Goal: Navigation & Orientation: Find specific page/section

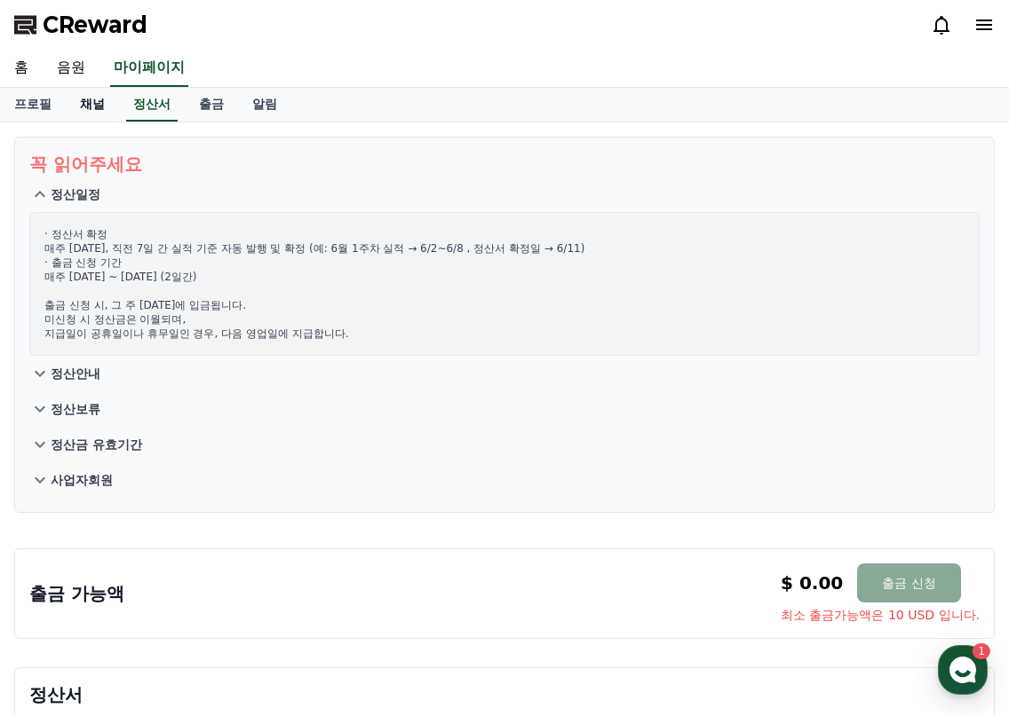
click at [99, 107] on link "채널" at bounding box center [92, 105] width 53 height 34
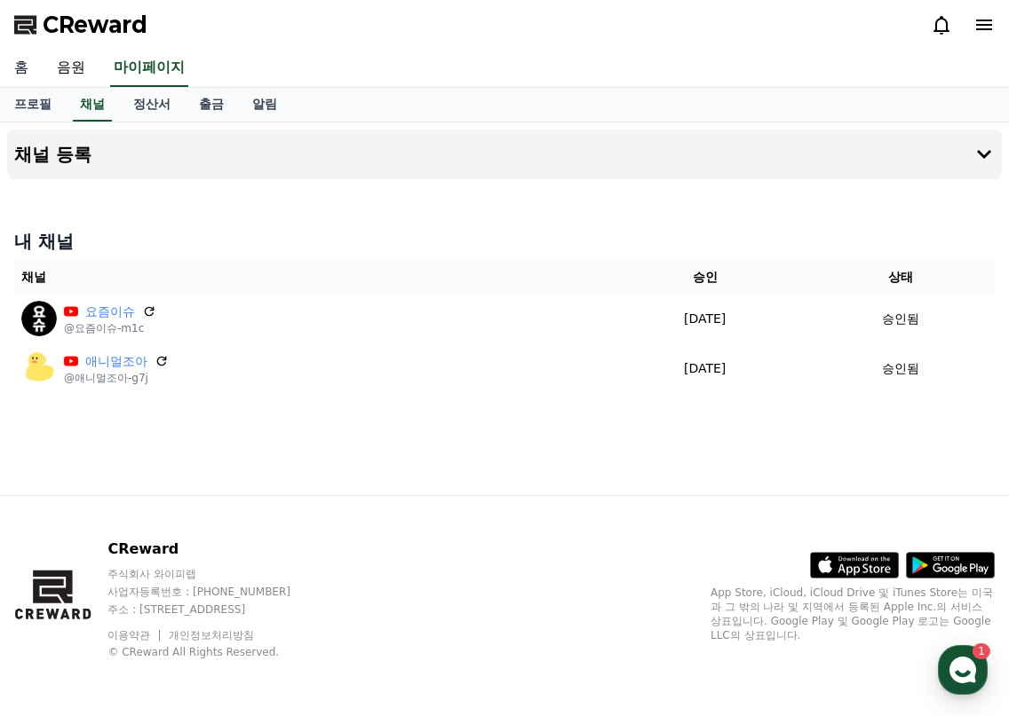
click at [23, 68] on link "홈" at bounding box center [21, 68] width 43 height 37
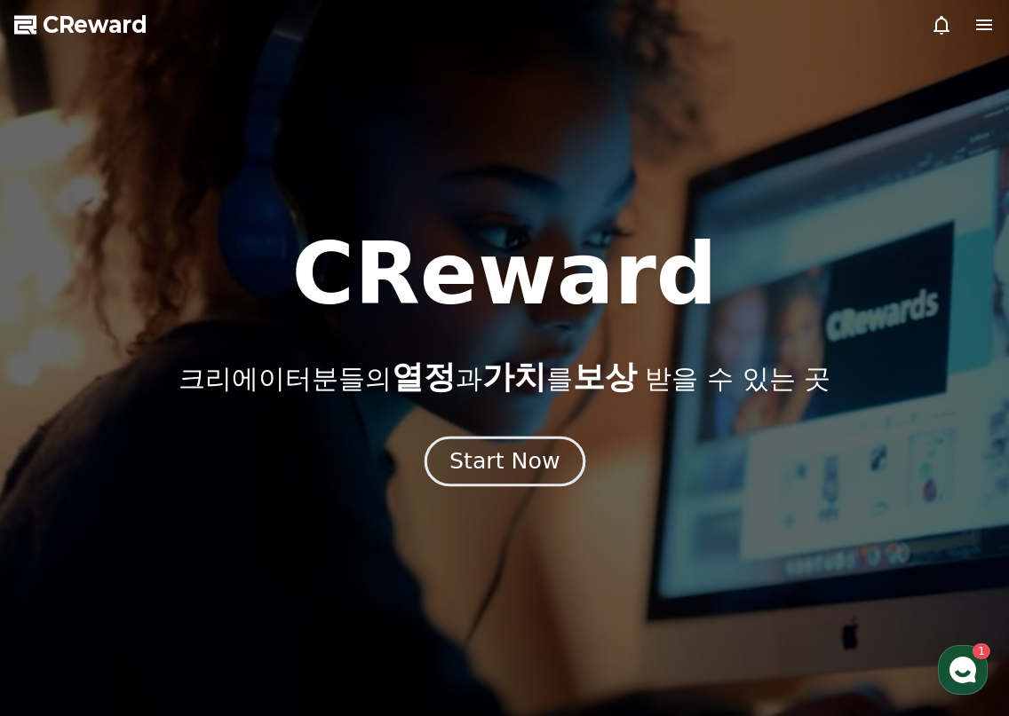
click at [571, 461] on button "Start Now" at bounding box center [503, 461] width 161 height 51
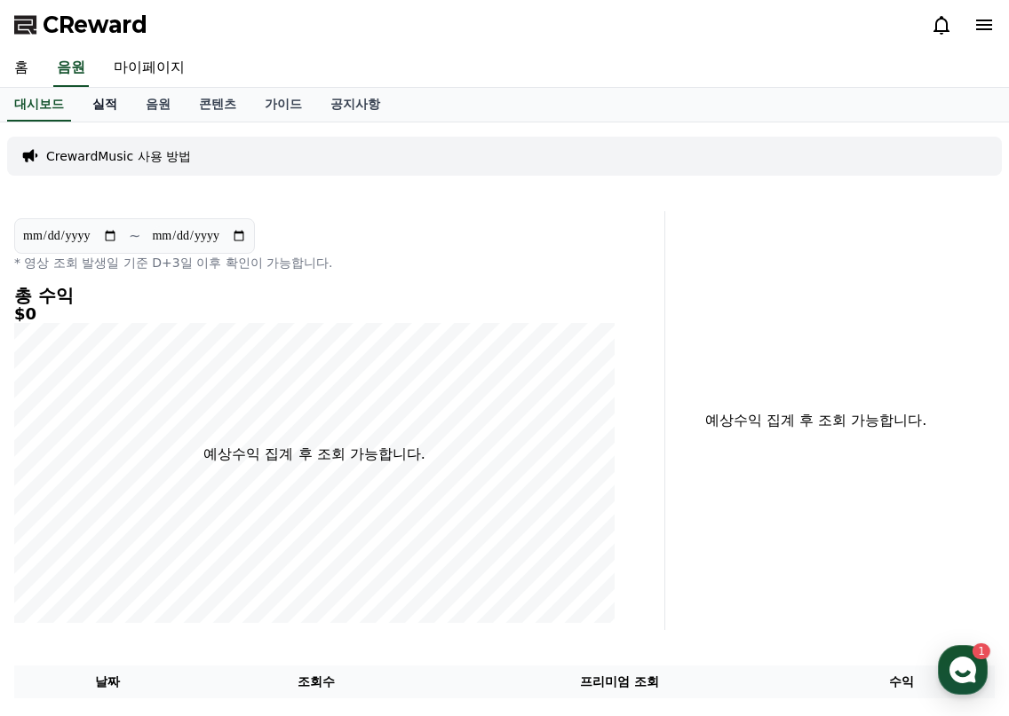
click at [94, 107] on link "실적" at bounding box center [104, 105] width 53 height 34
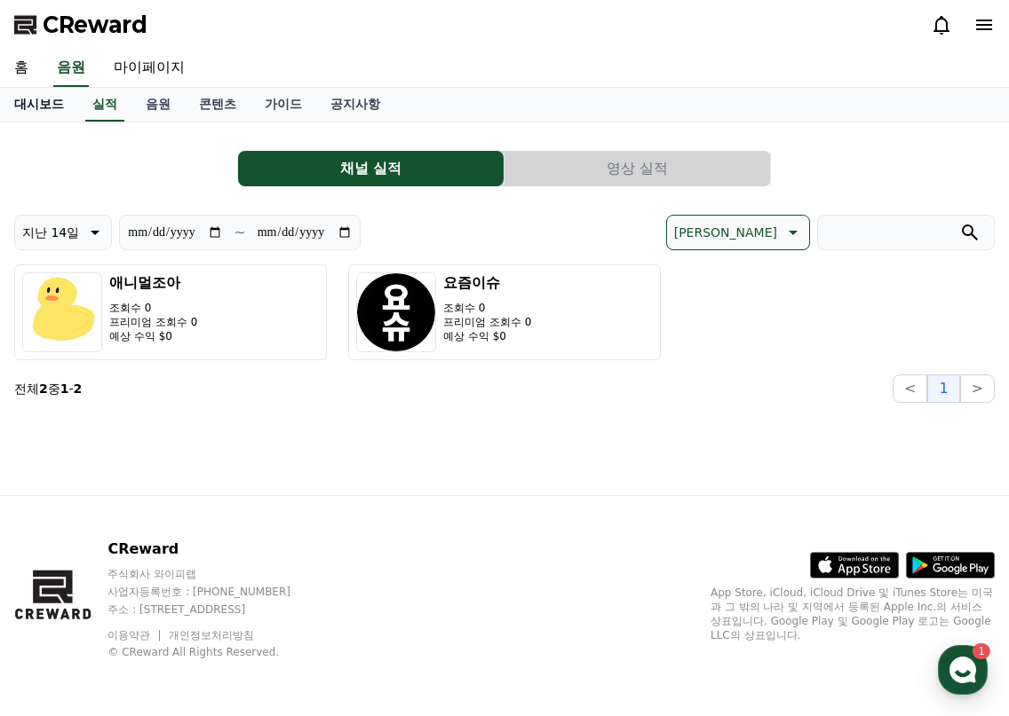
click at [45, 110] on link "대시보드" at bounding box center [39, 105] width 78 height 34
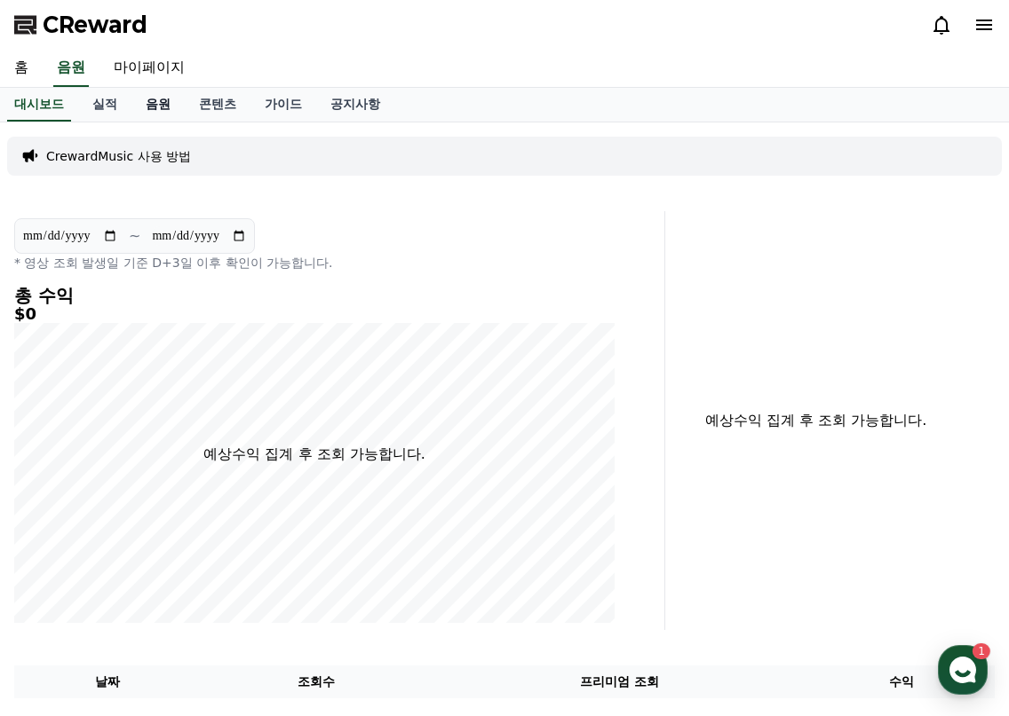
click at [140, 109] on link "음원" at bounding box center [157, 105] width 53 height 34
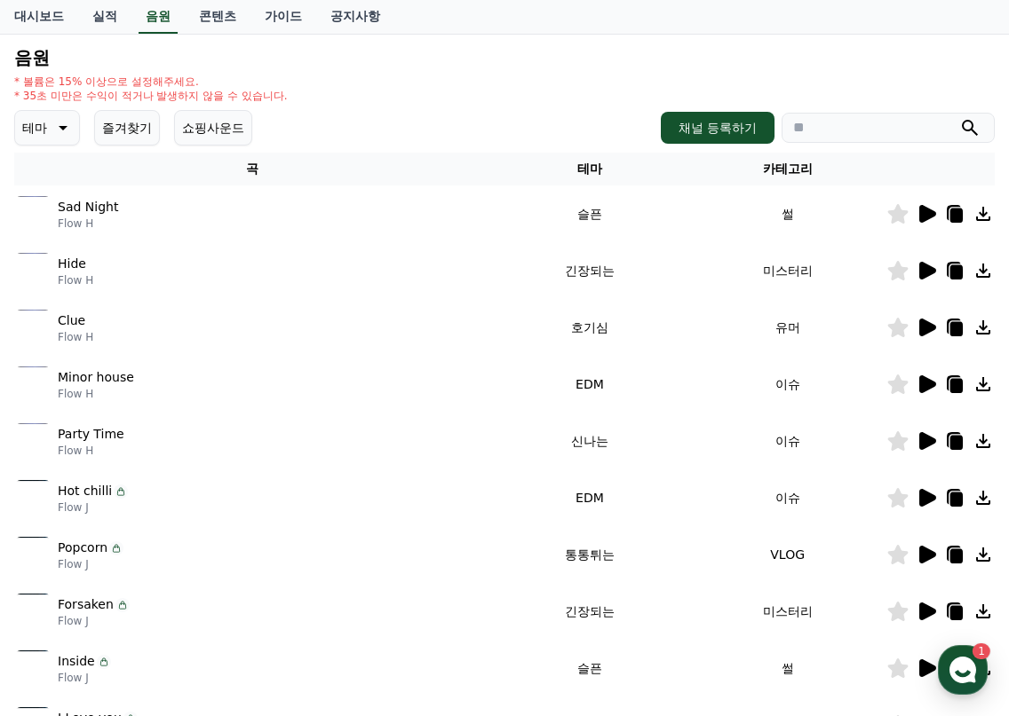
scroll to position [89, 0]
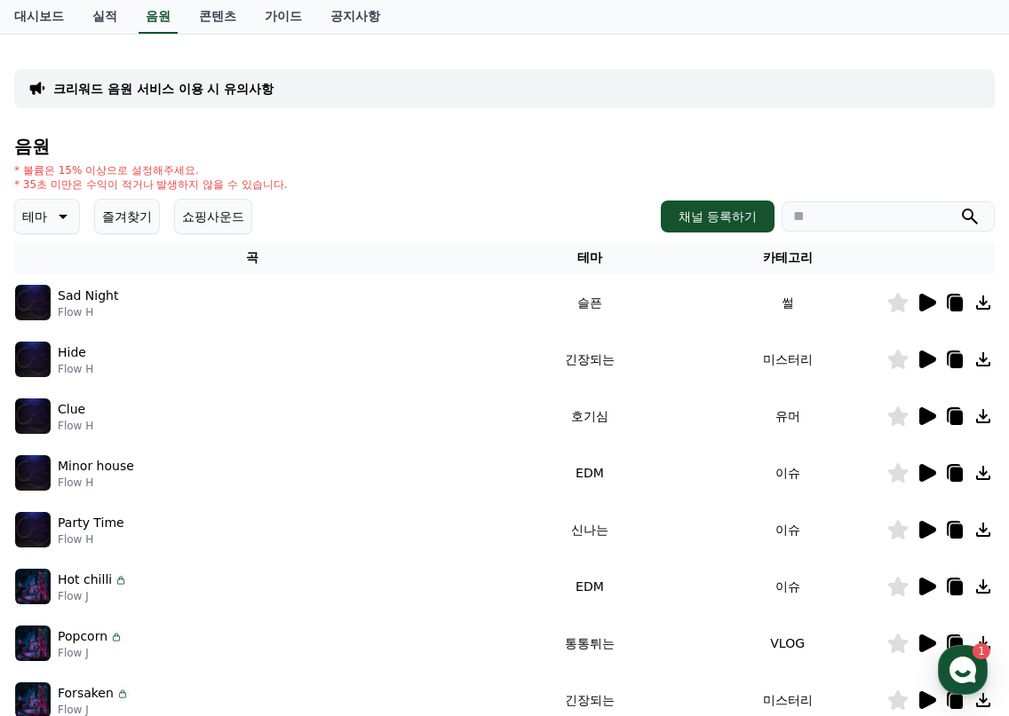
click at [75, 218] on button "테마" at bounding box center [47, 217] width 66 height 36
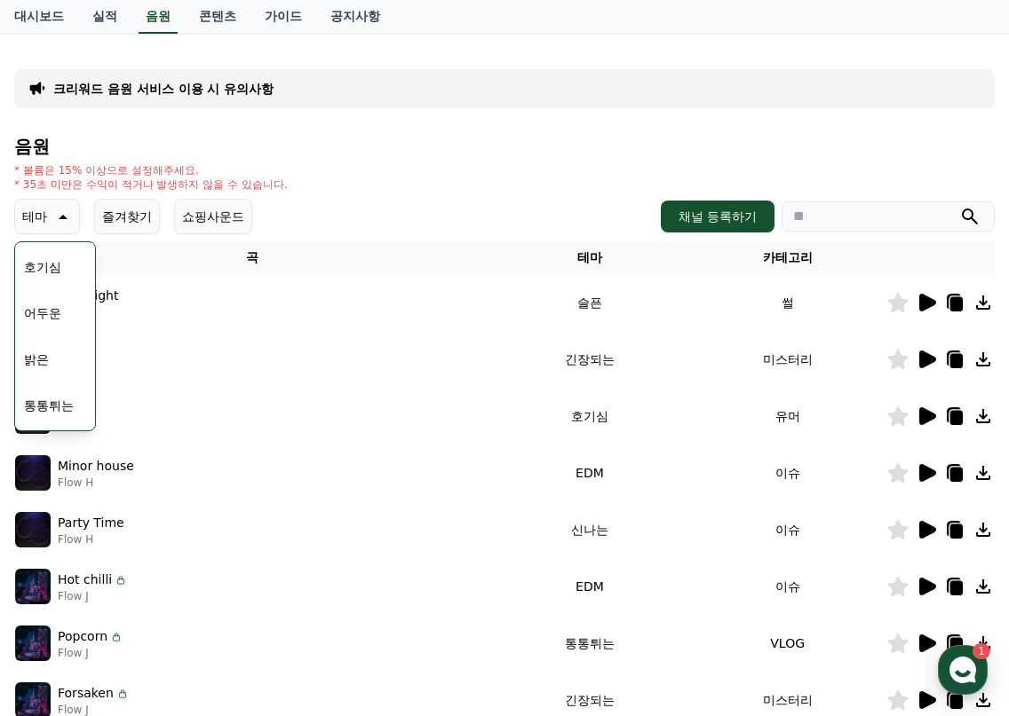
click at [51, 313] on button "어두운" at bounding box center [42, 313] width 51 height 39
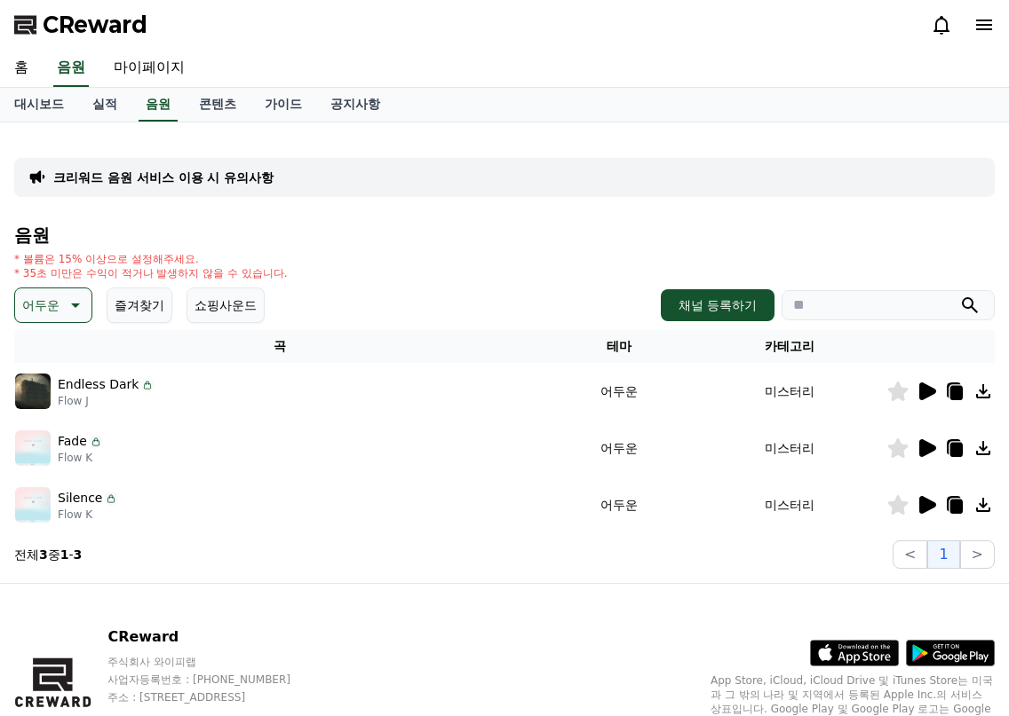
click at [75, 299] on icon at bounding box center [73, 305] width 21 height 21
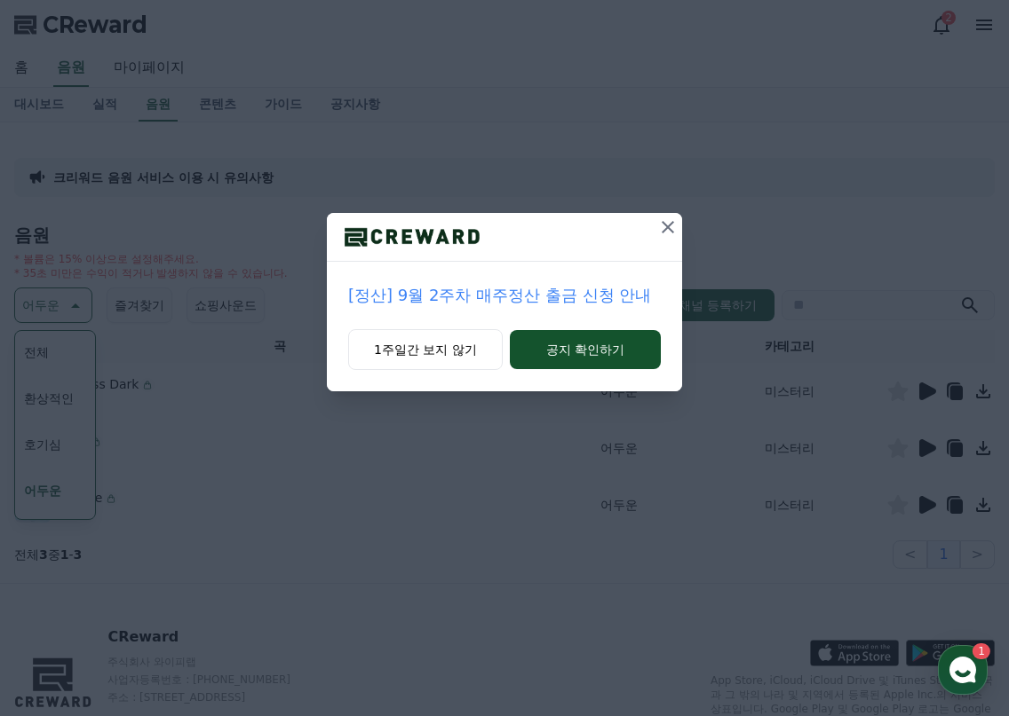
click at [678, 226] on button at bounding box center [667, 227] width 28 height 28
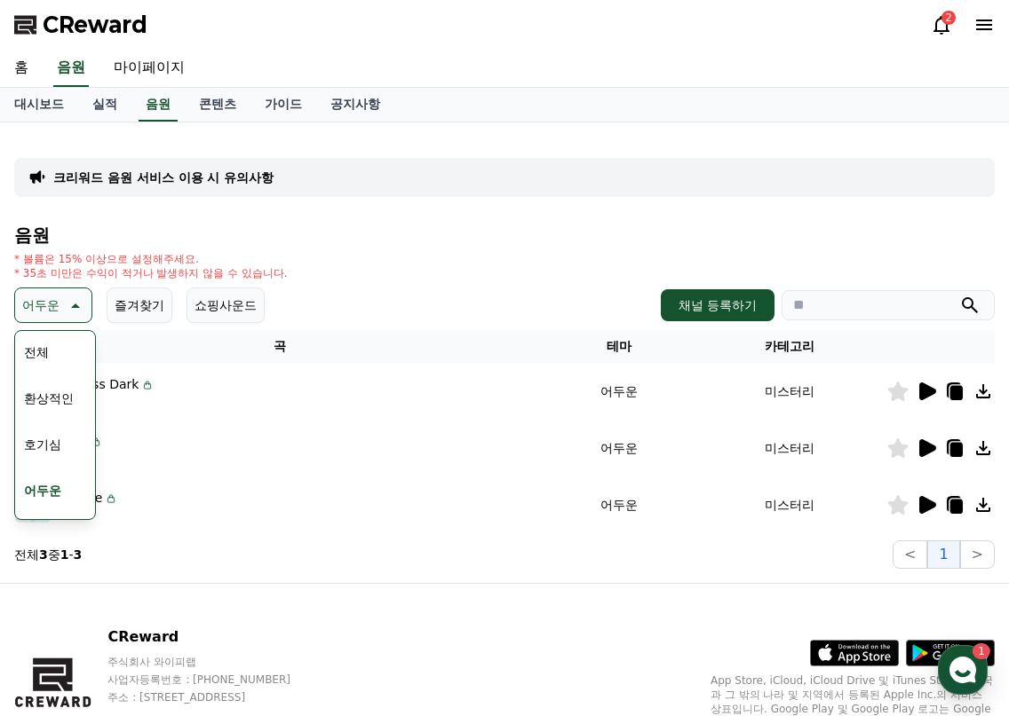
drag, startPoint x: 65, startPoint y: 303, endPoint x: 72, endPoint y: 343, distance: 40.6
click at [65, 303] on icon at bounding box center [73, 305] width 21 height 21
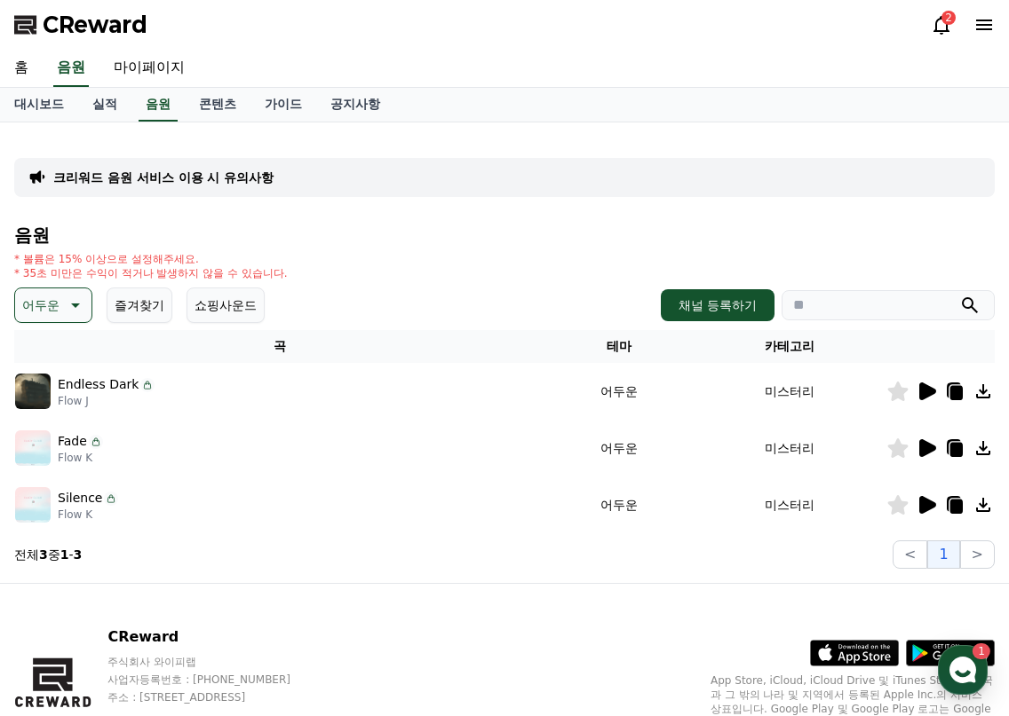
click at [74, 313] on icon at bounding box center [73, 305] width 21 height 21
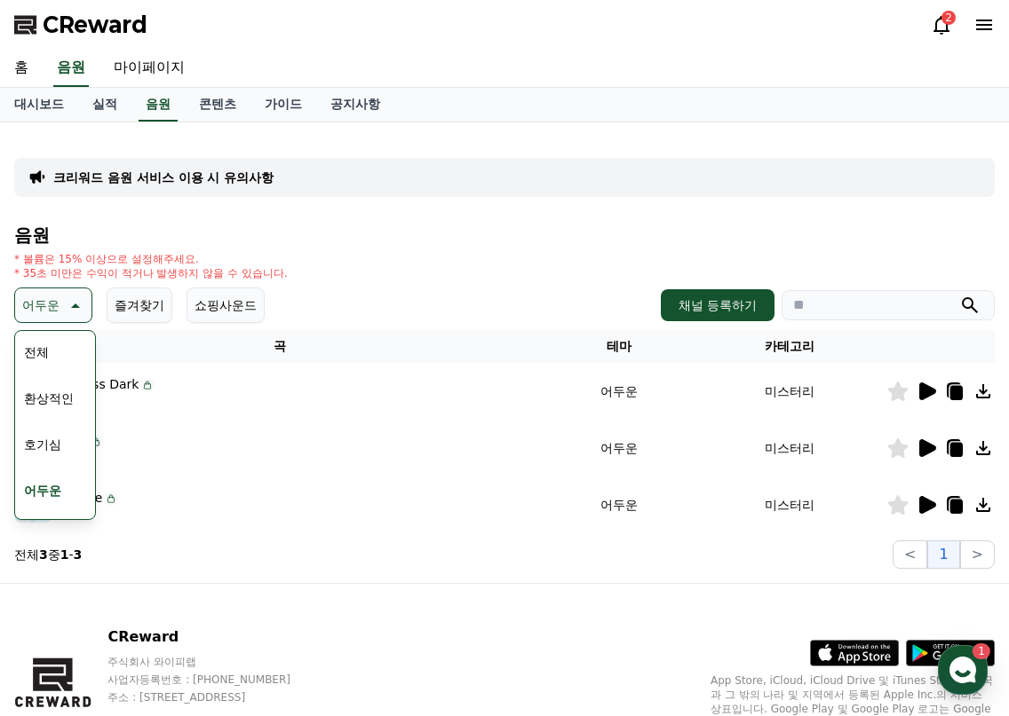
click at [50, 443] on button "호기심" at bounding box center [42, 444] width 51 height 39
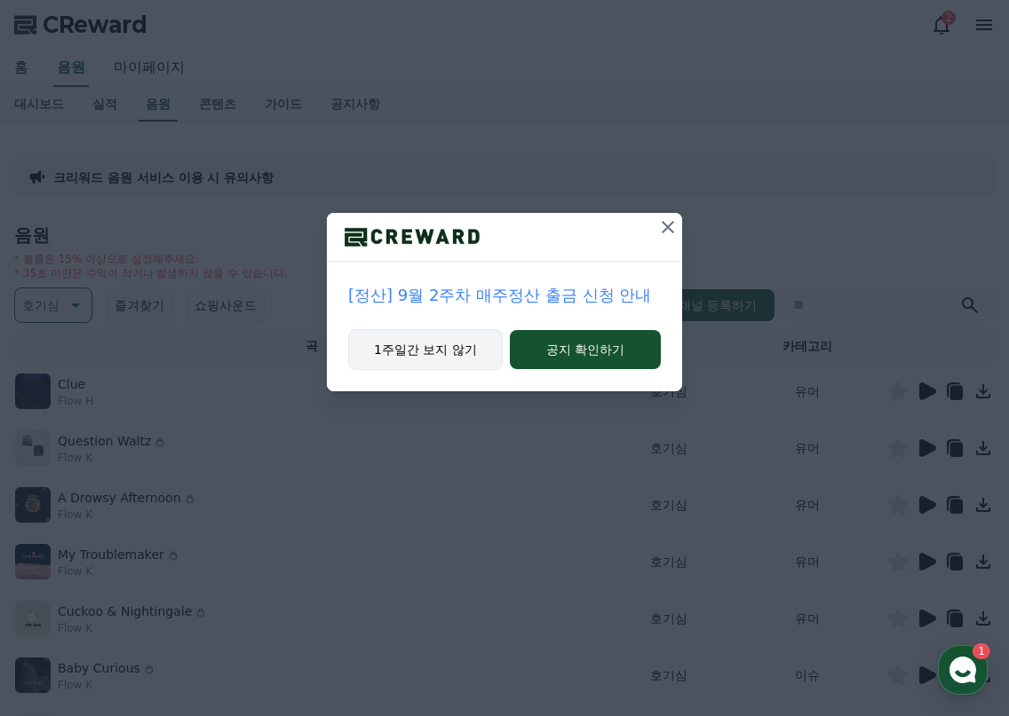
click at [480, 342] on button "1주일간 보지 않기" at bounding box center [425, 349] width 154 height 41
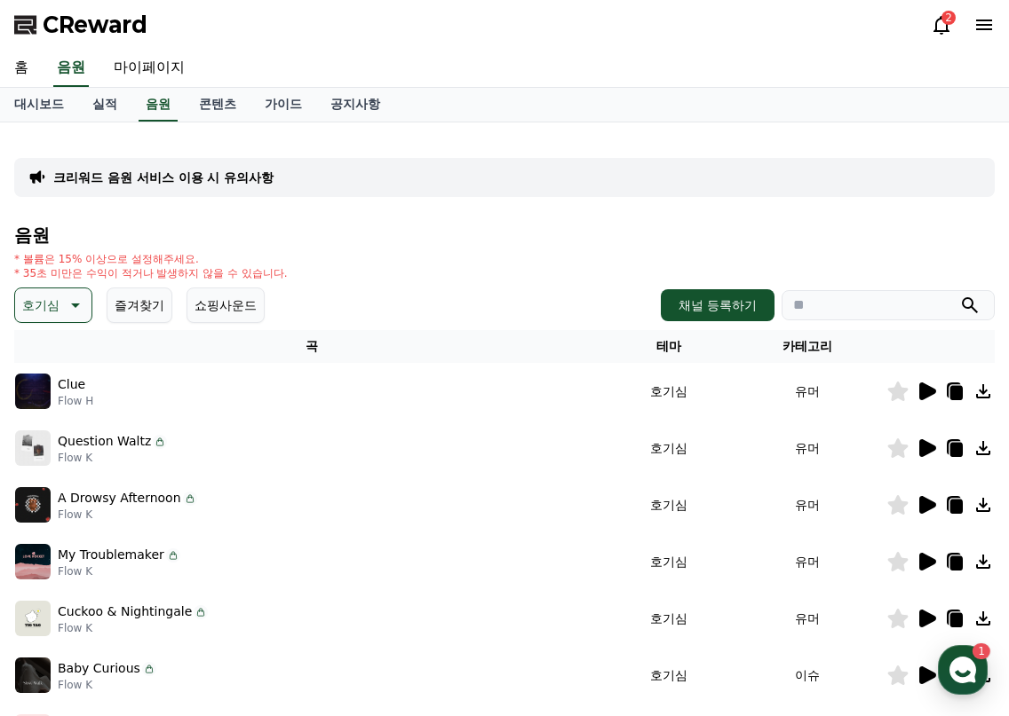
click at [934, 394] on icon at bounding box center [925, 391] width 21 height 21
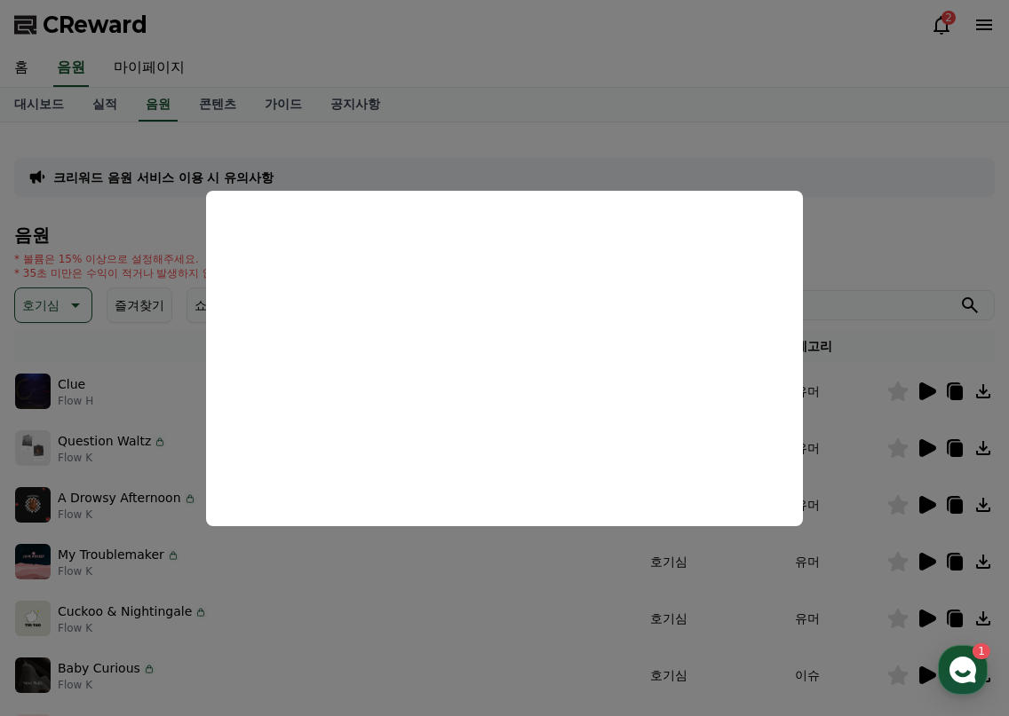
drag, startPoint x: 475, startPoint y: 589, endPoint x: 657, endPoint y: 518, distance: 195.4
click at [475, 589] on button "close modal" at bounding box center [504, 358] width 1009 height 716
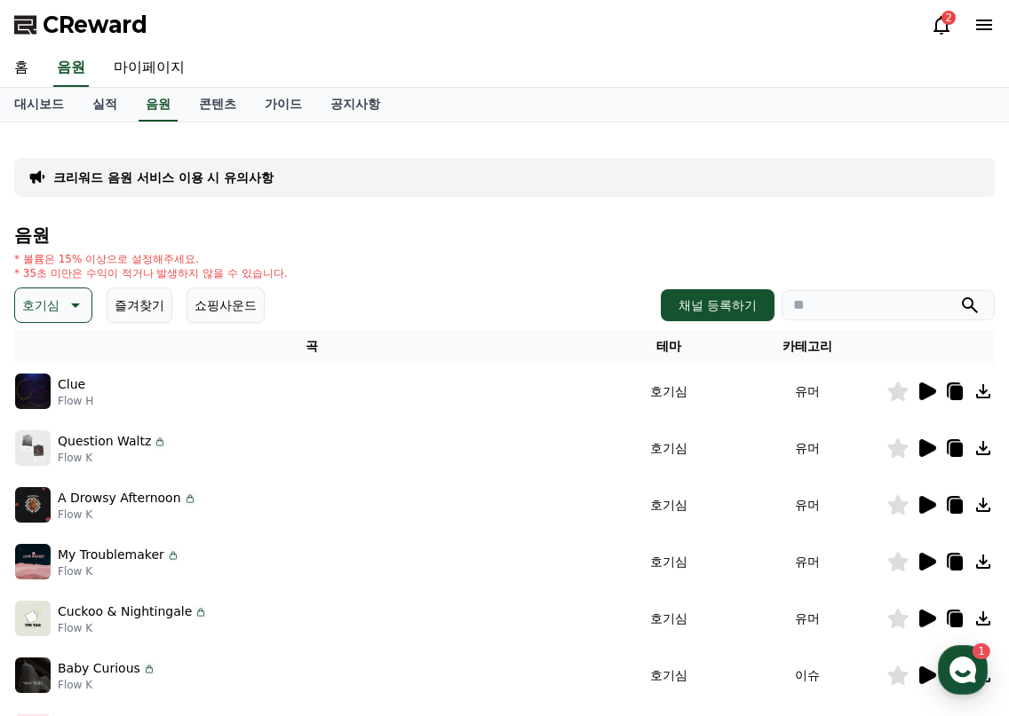
click at [928, 445] on icon at bounding box center [927, 448] width 17 height 18
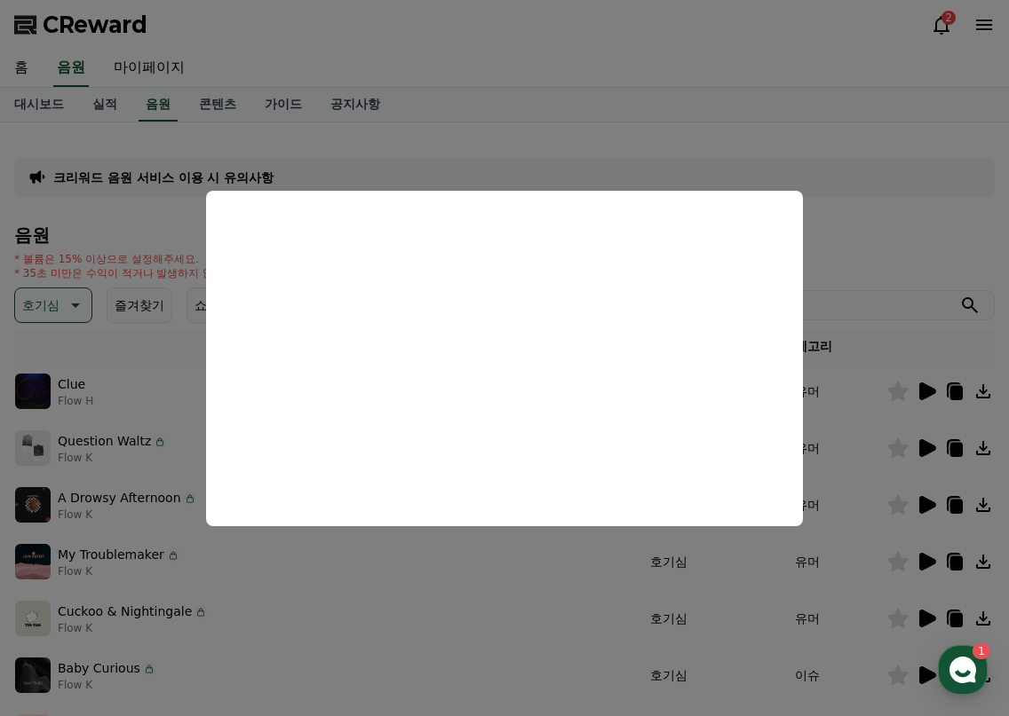
click at [502, 550] on button "close modal" at bounding box center [504, 358] width 1009 height 716
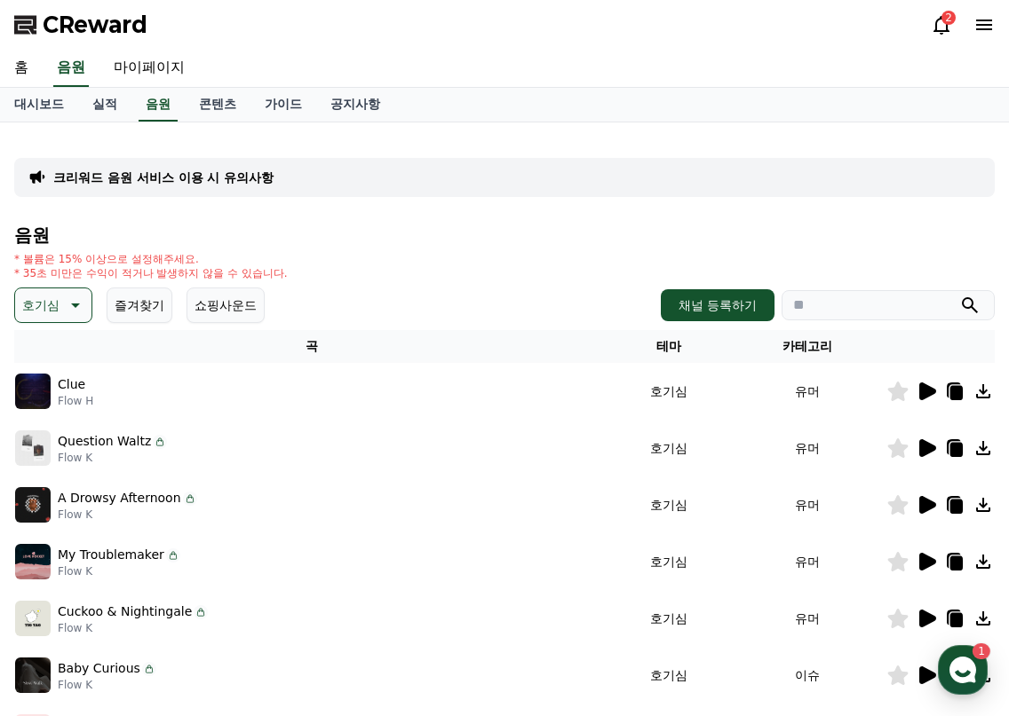
click at [928, 510] on icon at bounding box center [927, 505] width 17 height 18
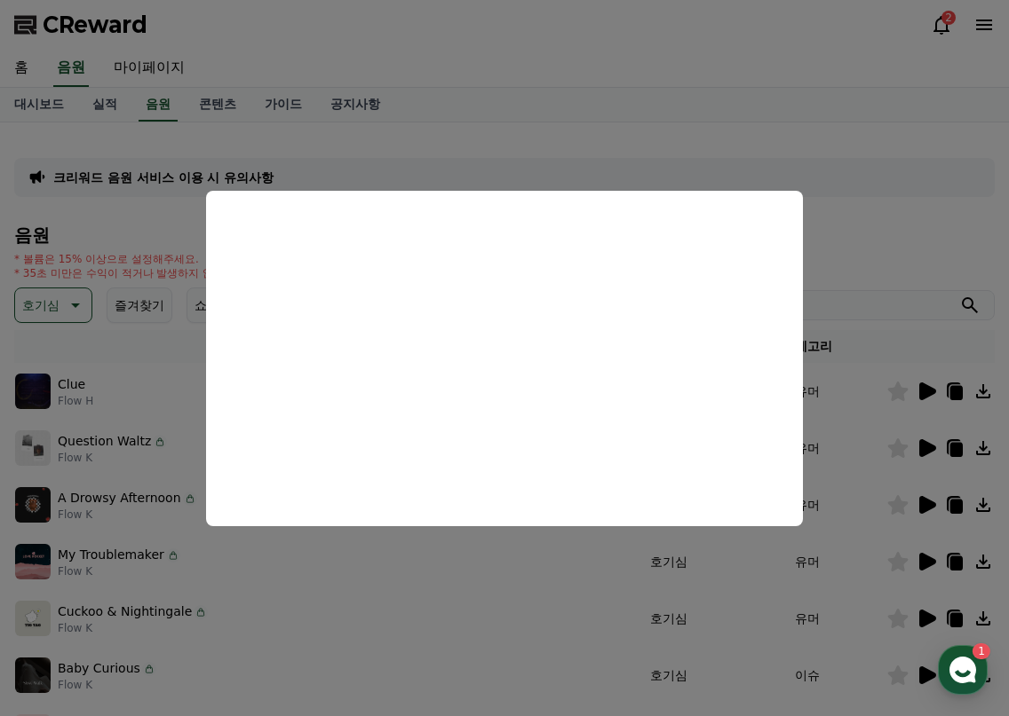
click at [534, 575] on button "close modal" at bounding box center [504, 358] width 1009 height 716
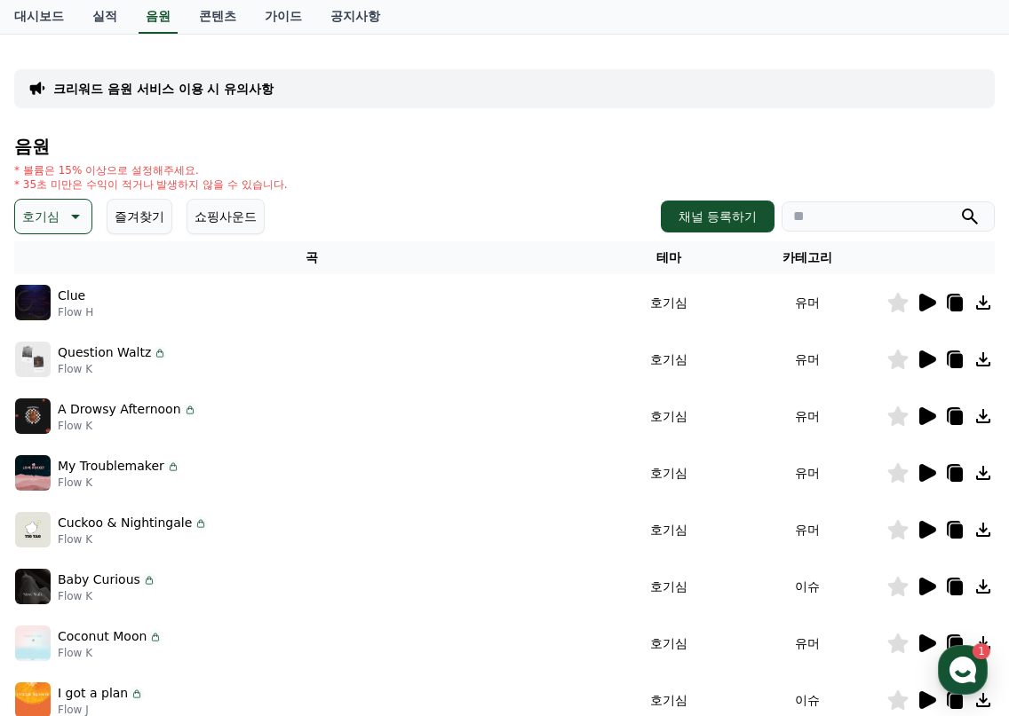
scroll to position [178, 0]
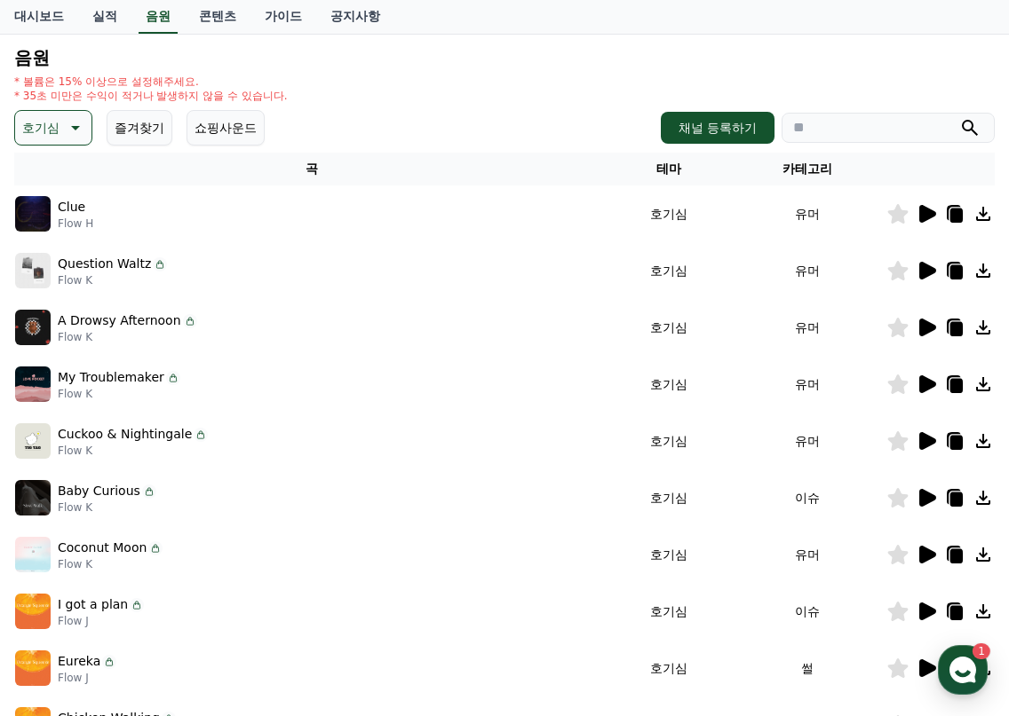
click at [919, 382] on icon at bounding box center [927, 385] width 17 height 18
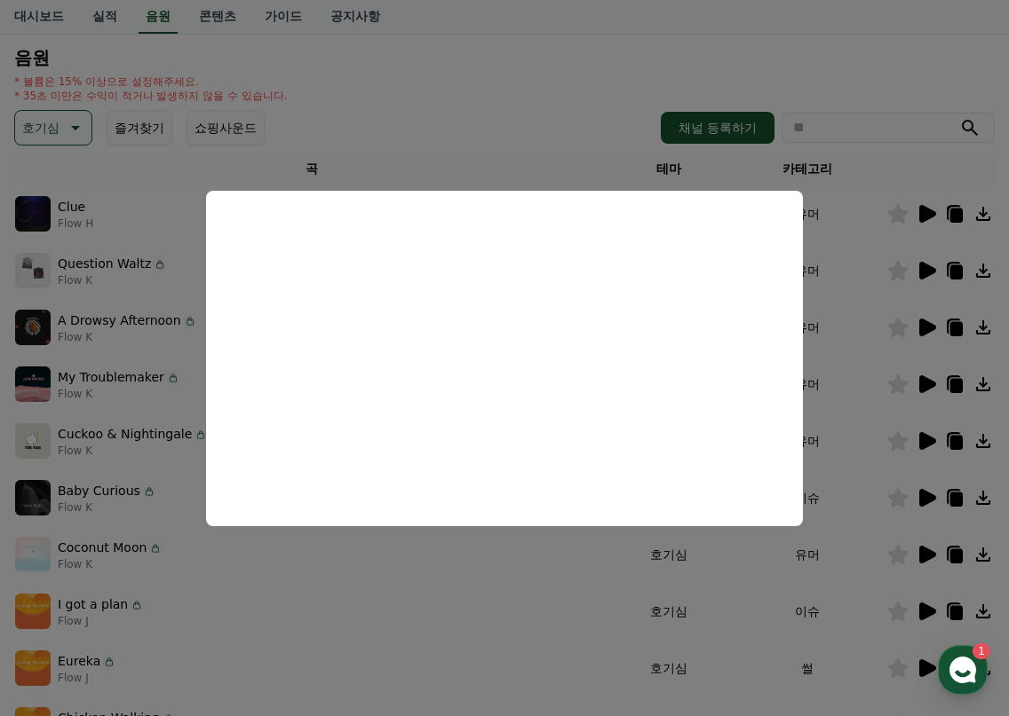
click at [525, 565] on button "close modal" at bounding box center [504, 358] width 1009 height 716
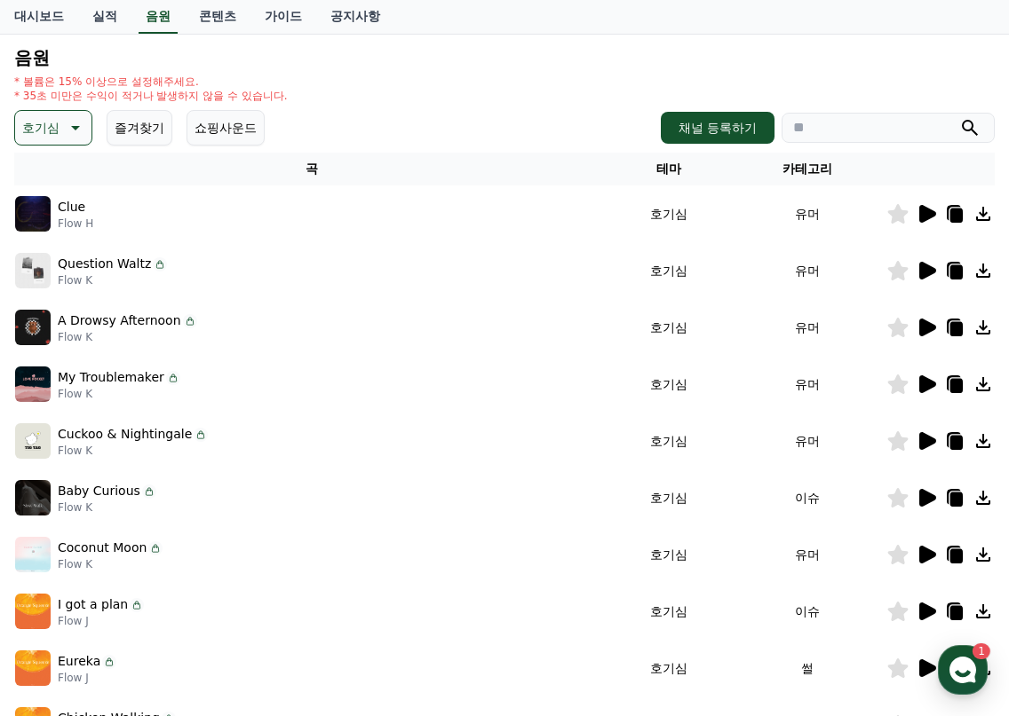
click at [929, 440] on icon at bounding box center [927, 441] width 17 height 18
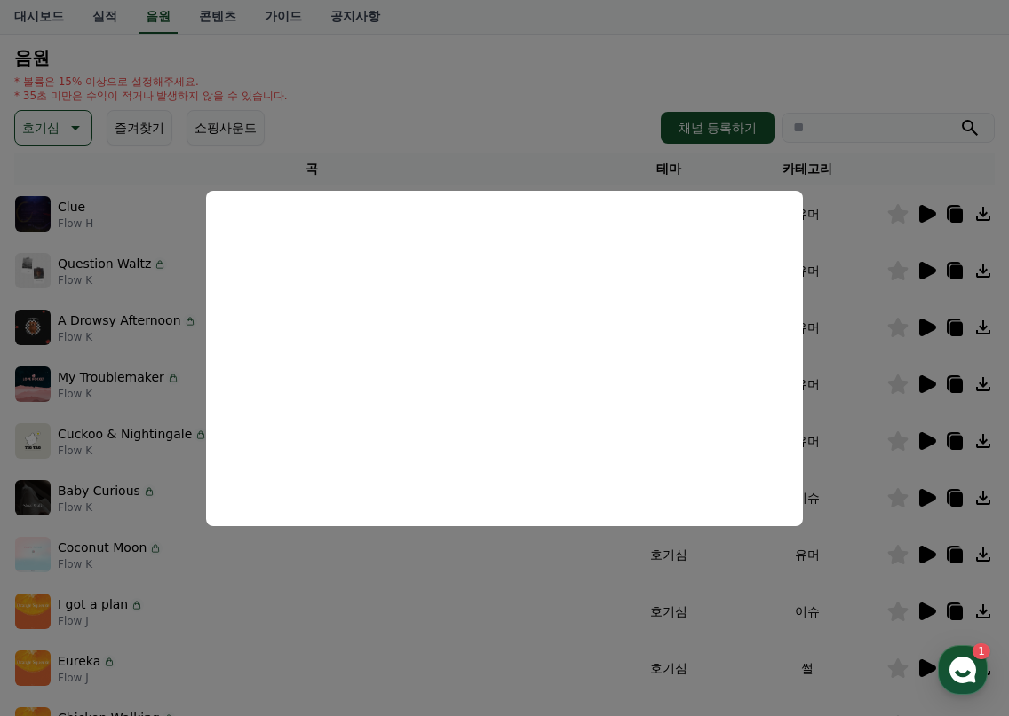
click at [489, 619] on button "close modal" at bounding box center [504, 358] width 1009 height 716
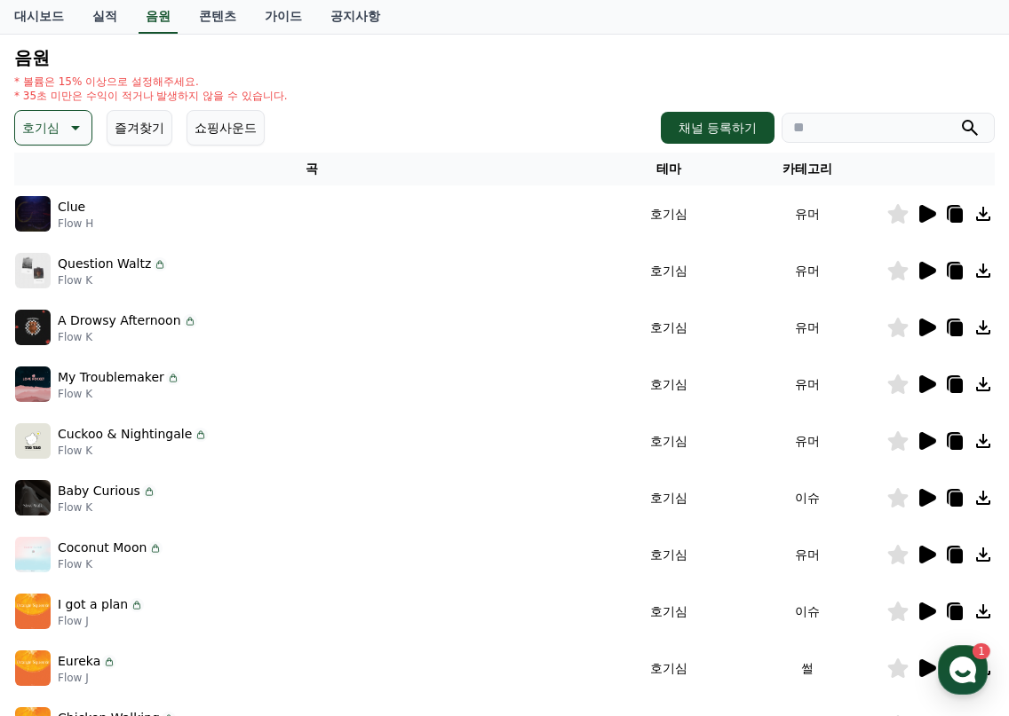
click at [933, 496] on icon at bounding box center [927, 498] width 17 height 18
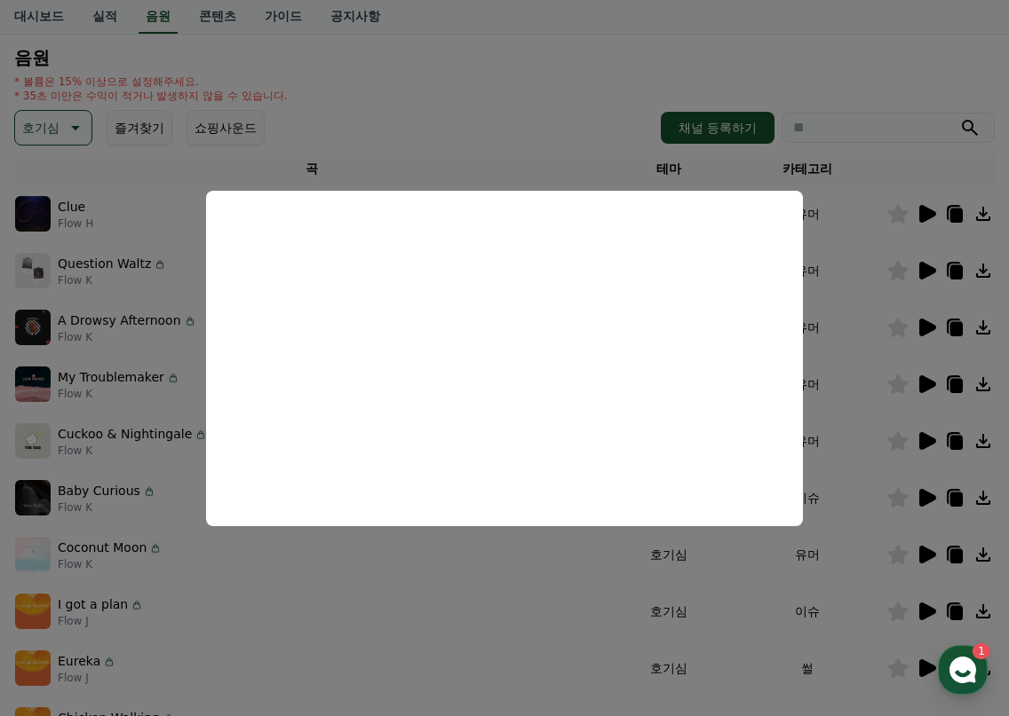
click at [470, 597] on button "close modal" at bounding box center [504, 358] width 1009 height 716
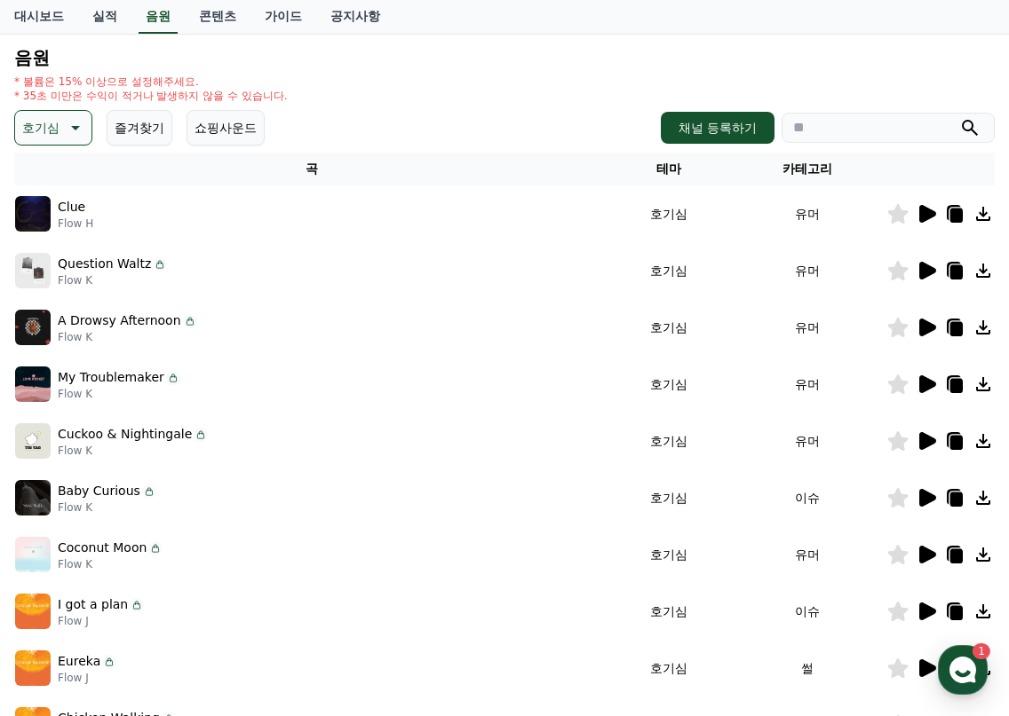
drag, startPoint x: 958, startPoint y: 503, endPoint x: 989, endPoint y: 505, distance: 31.1
click at [958, 503] on icon at bounding box center [956, 500] width 12 height 14
drag, startPoint x: 753, startPoint y: 60, endPoint x: 479, endPoint y: 89, distance: 275.8
click at [752, 64] on h4 "음원" at bounding box center [504, 58] width 980 height 20
click at [817, 65] on h4 "음원" at bounding box center [504, 58] width 980 height 20
